Goal: Task Accomplishment & Management: Manage account settings

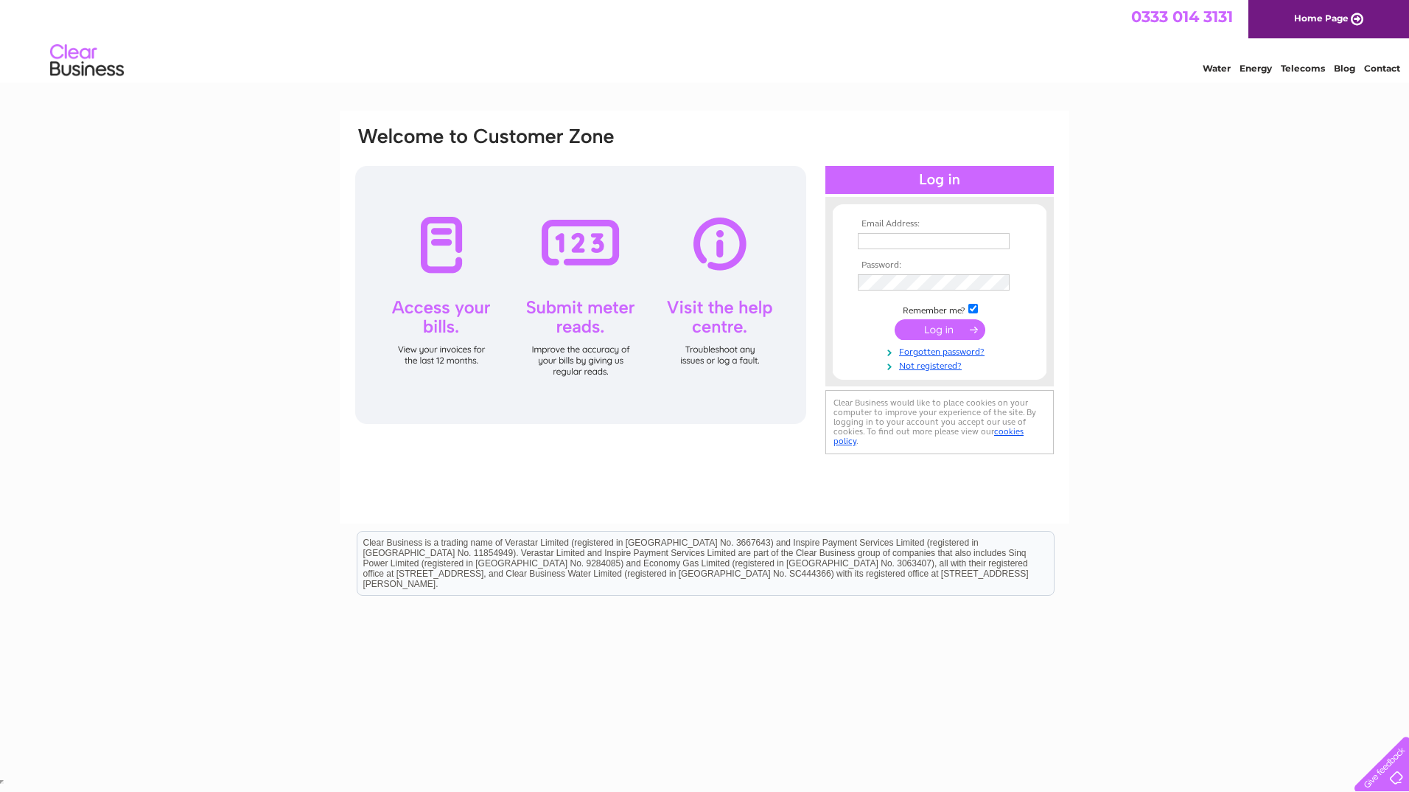
type input "[EMAIL_ADDRESS][DOMAIN_NAME]"
click at [916, 332] on input "submit" at bounding box center [940, 329] width 91 height 21
drag, startPoint x: 894, startPoint y: 145, endPoint x: 814, endPoint y: 143, distance: 79.6
click at [886, 145] on div "Email Address: [EMAIL_ADDRESS][DOMAIN_NAME] Password:" at bounding box center [705, 298] width 702 height 346
